Goal: Transaction & Acquisition: Purchase product/service

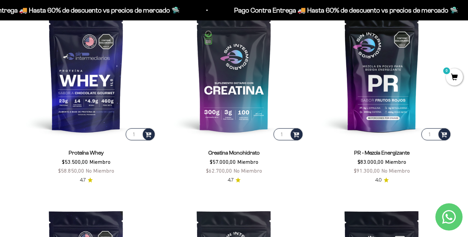
scroll to position [277, 0]
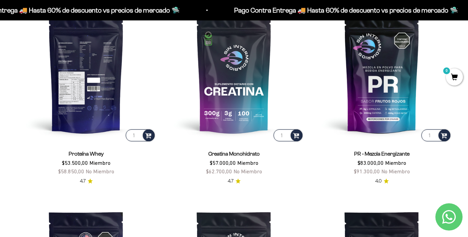
click at [86, 107] on img at bounding box center [86, 73] width 140 height 140
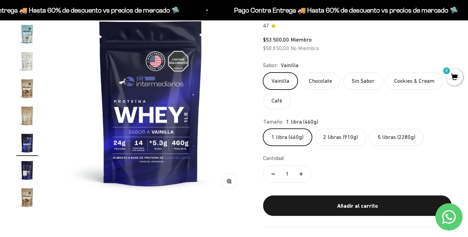
scroll to position [82, 0]
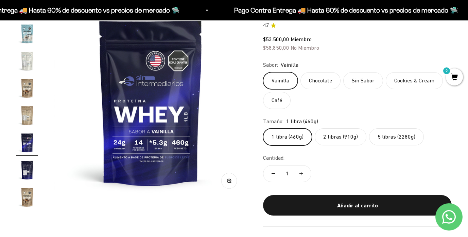
click at [391, 135] on label "5 libras (2280g)" at bounding box center [396, 136] width 55 height 17
click at [263, 128] on input "5 libras (2280g)" at bounding box center [263, 128] width 0 height 0
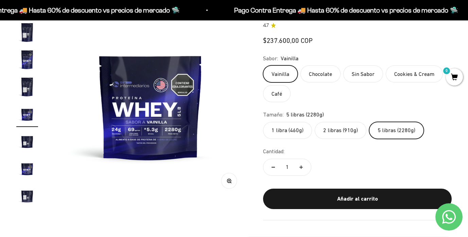
scroll to position [121, 0]
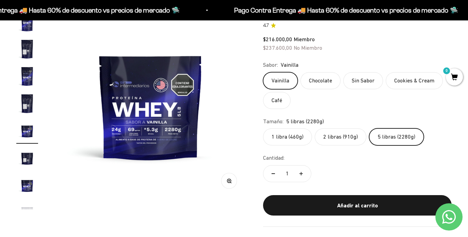
click at [414, 82] on label "Cookies & Cream" at bounding box center [414, 80] width 57 height 17
click at [263, 72] on input "Cookies & Cream" at bounding box center [263, 72] width 0 height 0
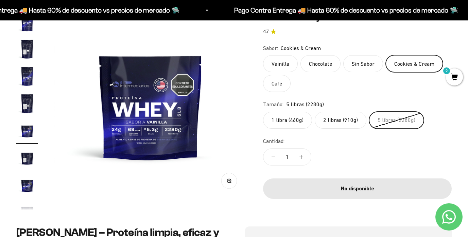
click at [284, 67] on label "Vainilla" at bounding box center [280, 63] width 35 height 17
click at [263, 55] on input "Vainilla" at bounding box center [263, 55] width 0 height 0
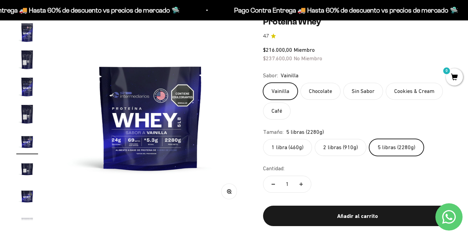
scroll to position [71, 0]
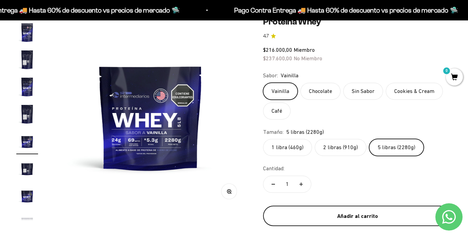
click at [322, 212] on div "Añadir al carrito" at bounding box center [358, 216] width 162 height 9
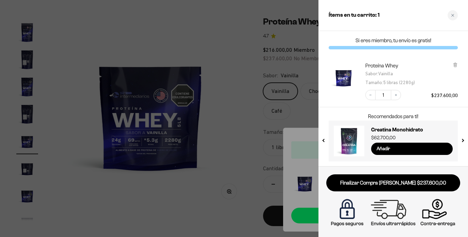
scroll to position [0, 0]
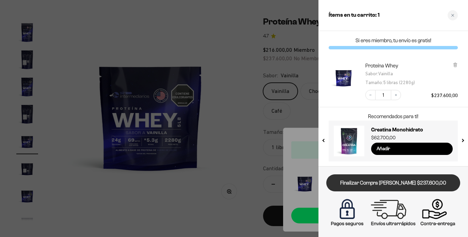
click at [416, 187] on link "Finalizar Compra Segura $237.600,00" at bounding box center [394, 182] width 134 height 17
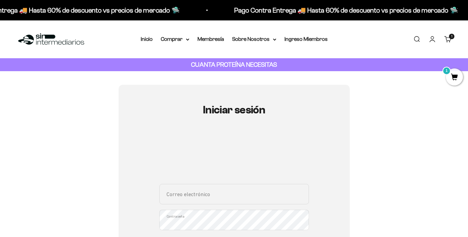
type input "kstronatha@gmail.com"
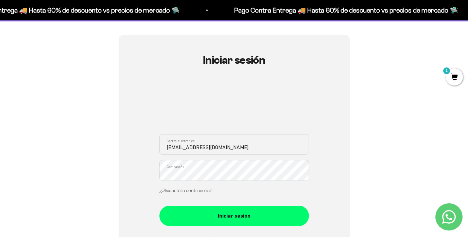
scroll to position [50, 0]
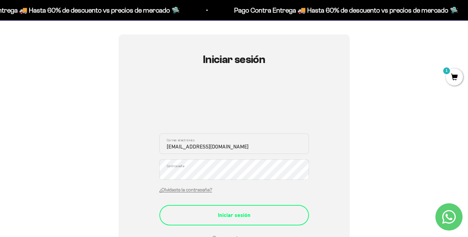
click at [215, 215] on div "Iniciar sesión" at bounding box center [234, 215] width 122 height 9
